Goal: Task Accomplishment & Management: Use online tool/utility

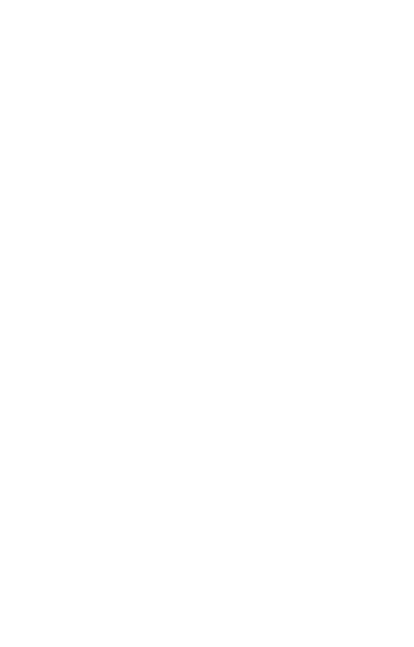
click at [134, 630] on div "Dynamic Content Wrapper" at bounding box center [207, 323] width 414 height 647
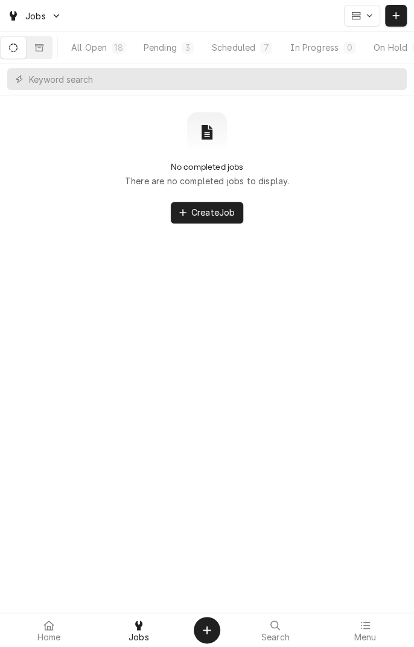
click at [16, 55] on button "Dynamic Content Wrapper" at bounding box center [13, 48] width 25 height 22
click at [255, 50] on div "Scheduled" at bounding box center [233, 47] width 43 height 13
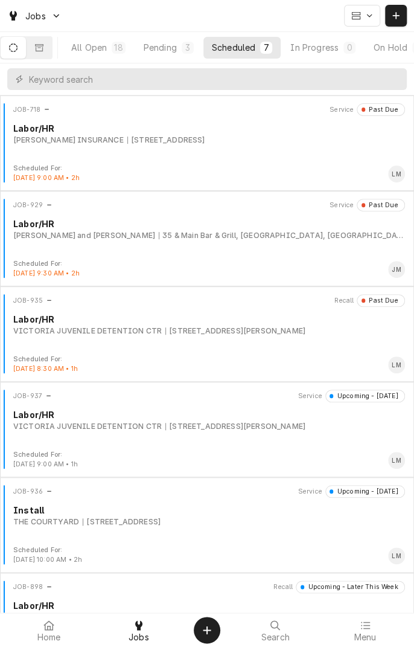
click at [228, 344] on div "JOB-935 Recall Past Due Labor/HR VICTORIA JUVENILE DETENTION CTR 97 FOSTER FIEL…" at bounding box center [207, 324] width 405 height 60
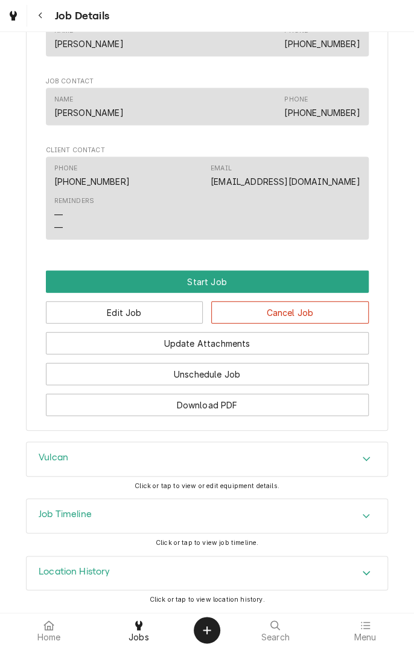
scroll to position [763, 0]
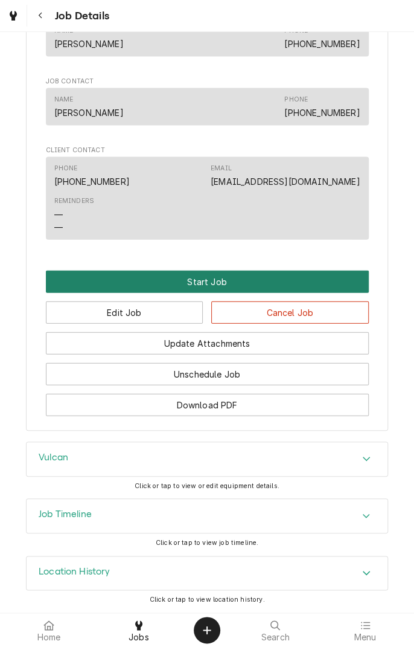
click at [209, 284] on button "Start Job" at bounding box center [207, 281] width 323 height 22
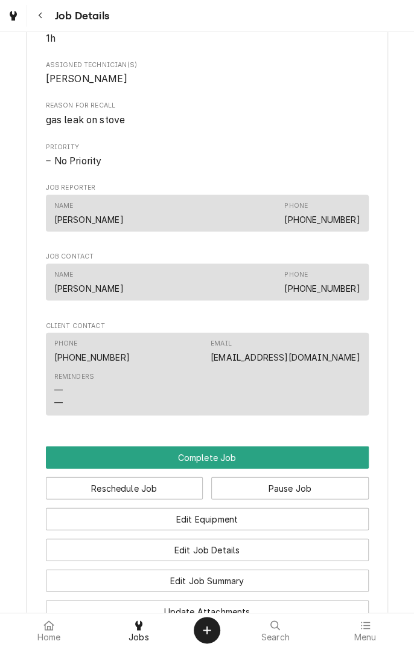
scroll to position [620, 0]
